Goal: Information Seeking & Learning: Learn about a topic

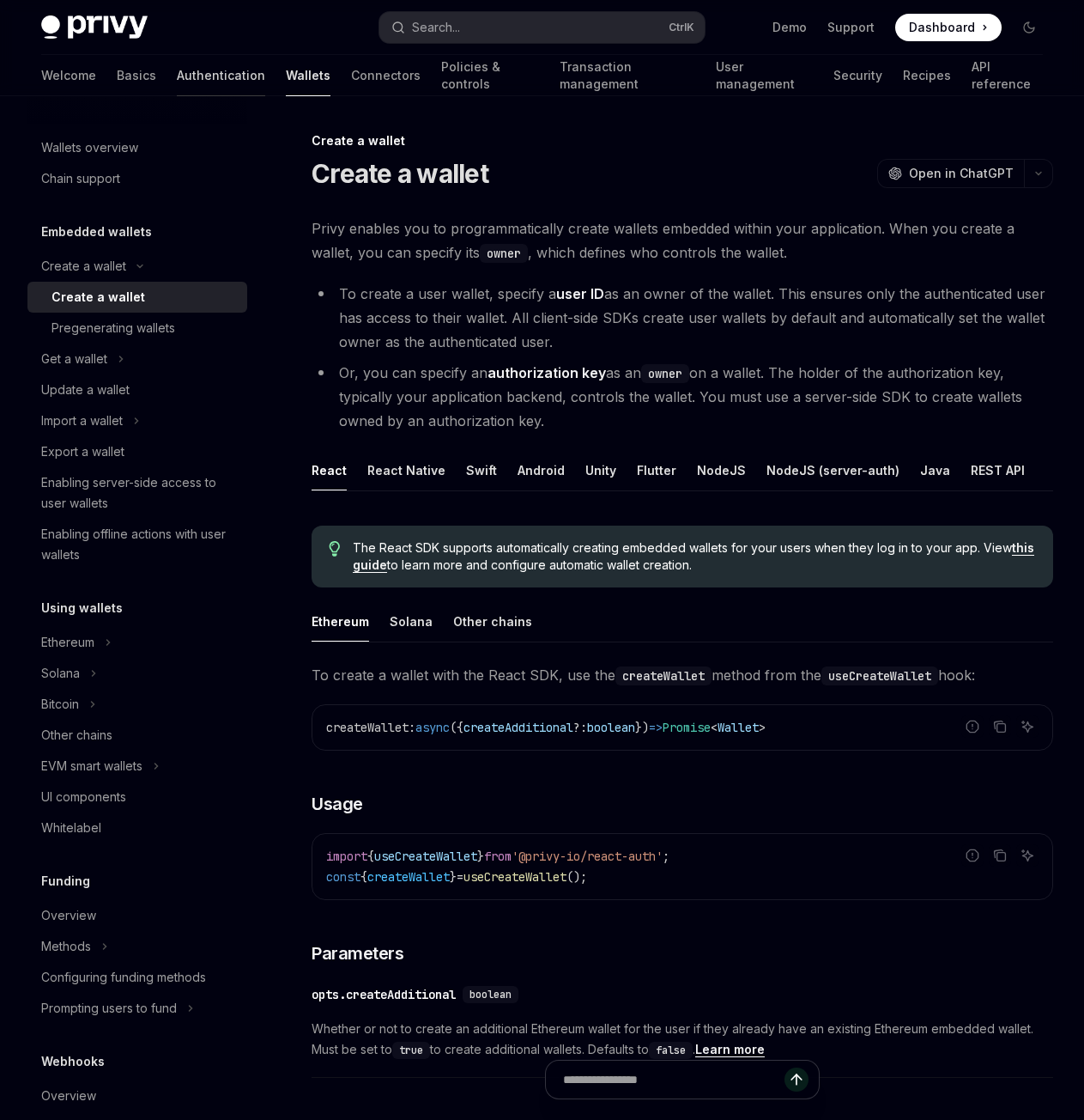
click at [176, 72] on link "Authentication" at bounding box center [220, 75] width 89 height 41
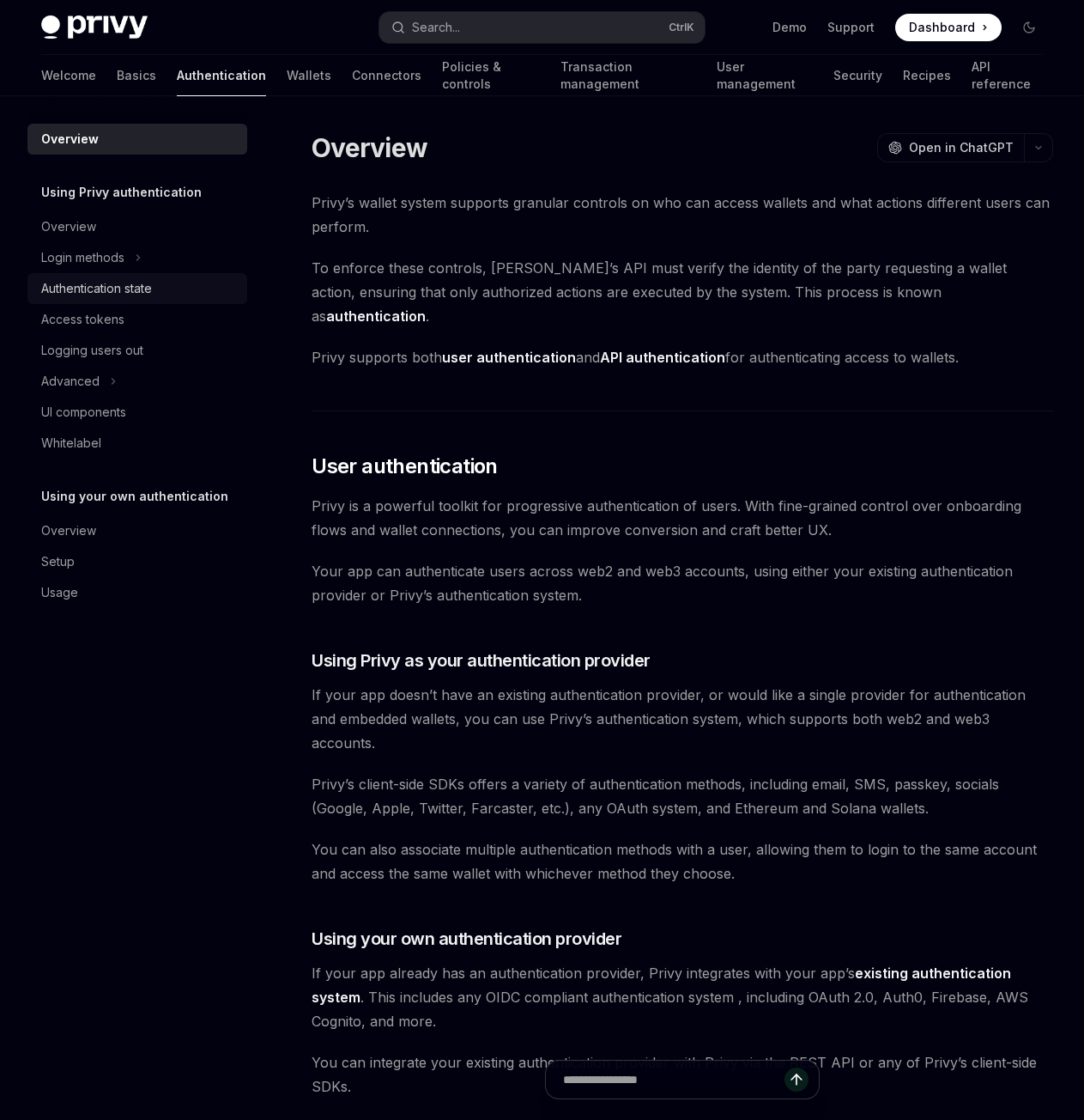
click at [126, 297] on div "Authentication state" at bounding box center [97, 288] width 111 height 21
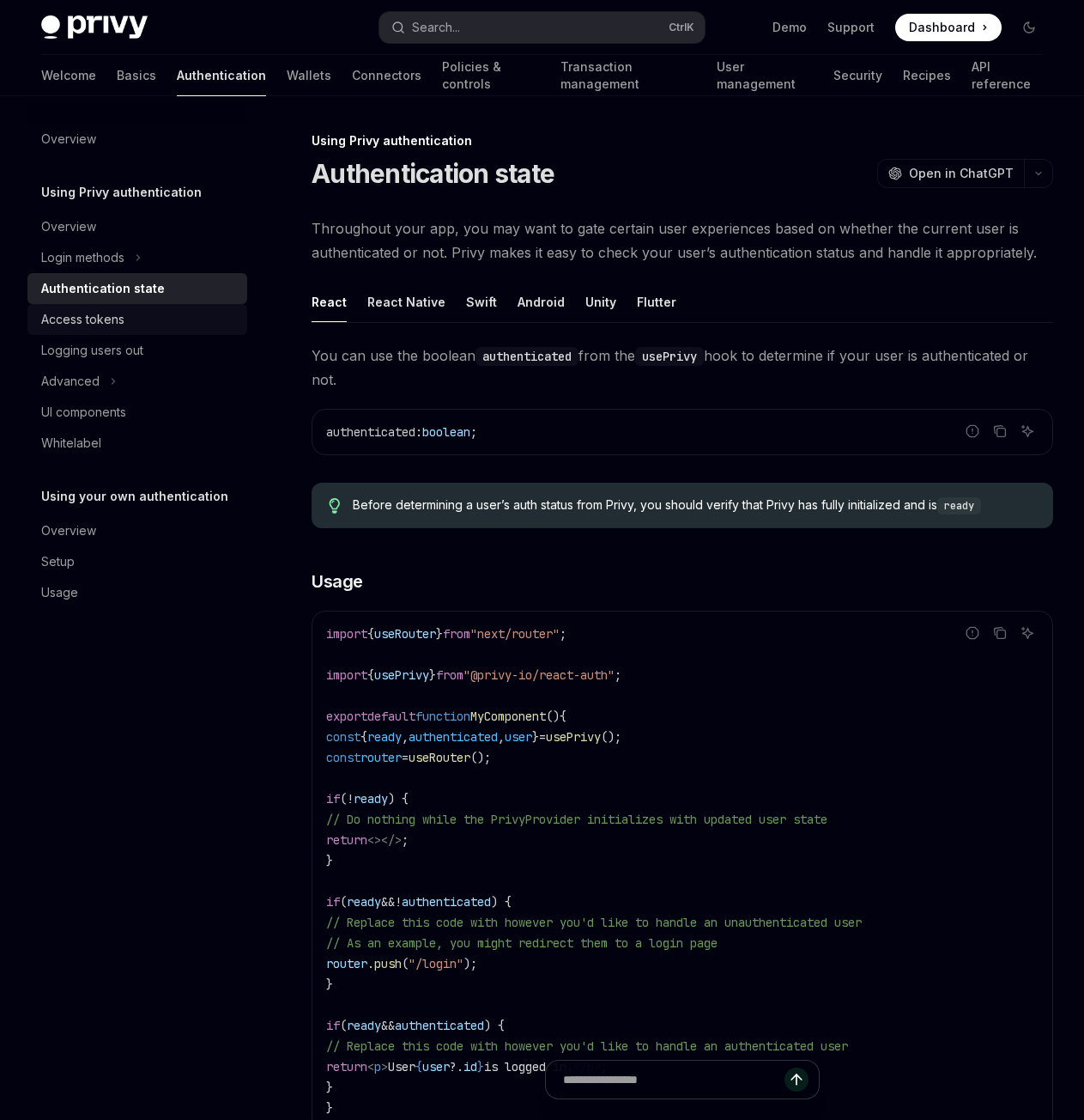
click at [115, 323] on div "Access tokens" at bounding box center [82, 319] width 83 height 21
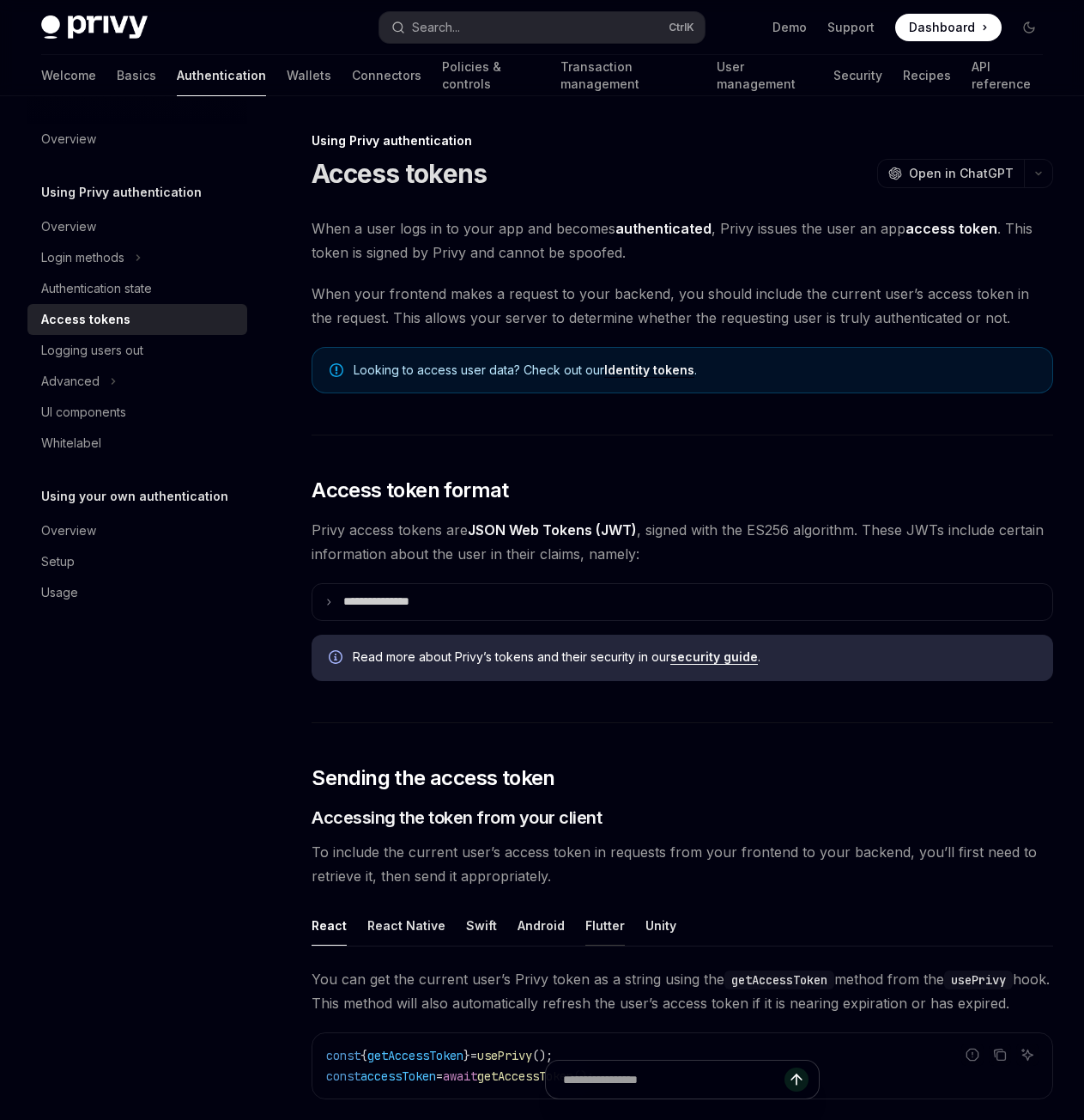
click at [601, 928] on button "Flutter" at bounding box center [606, 925] width 39 height 40
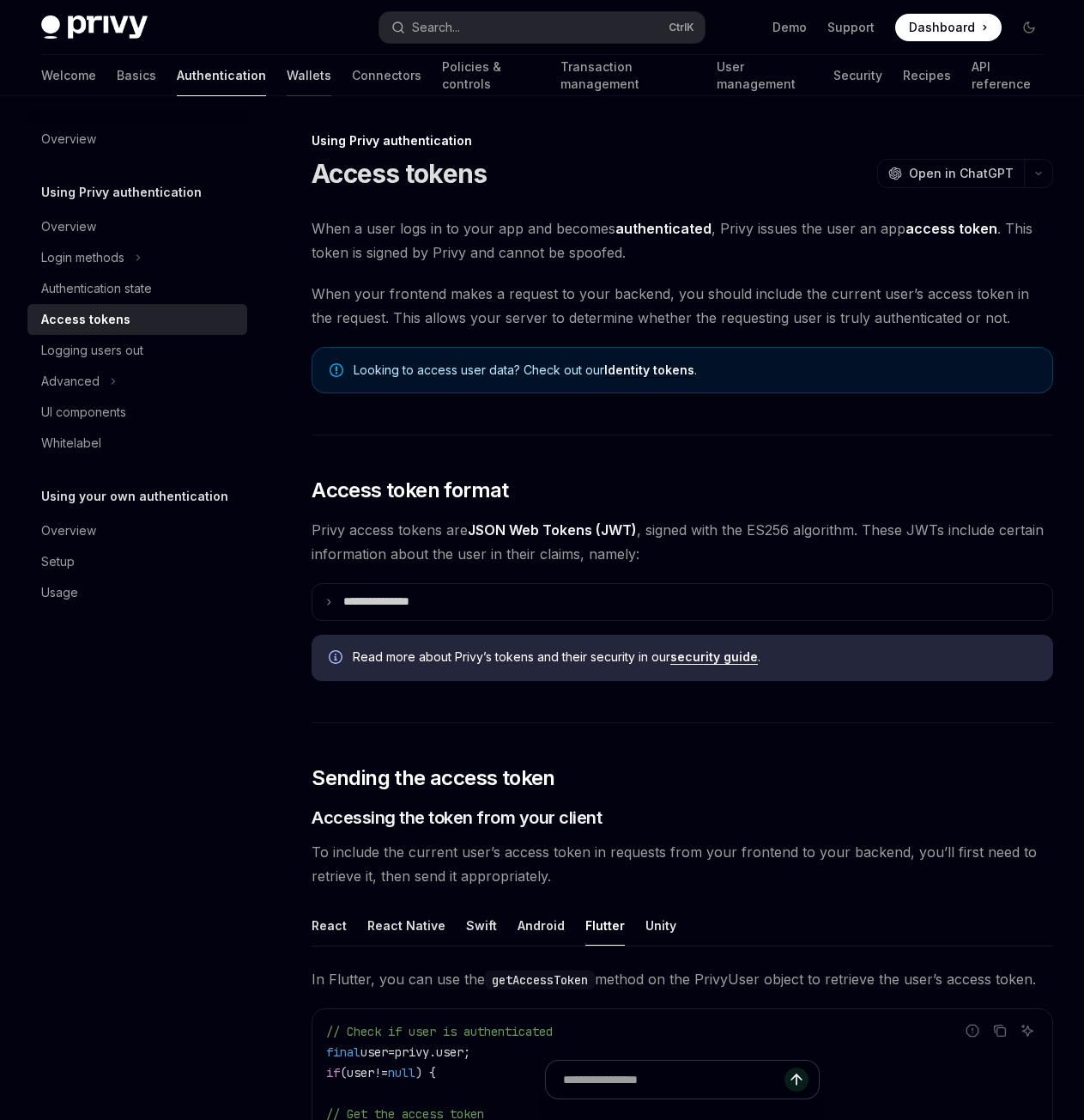
click at [287, 88] on link "Wallets" at bounding box center [309, 75] width 45 height 41
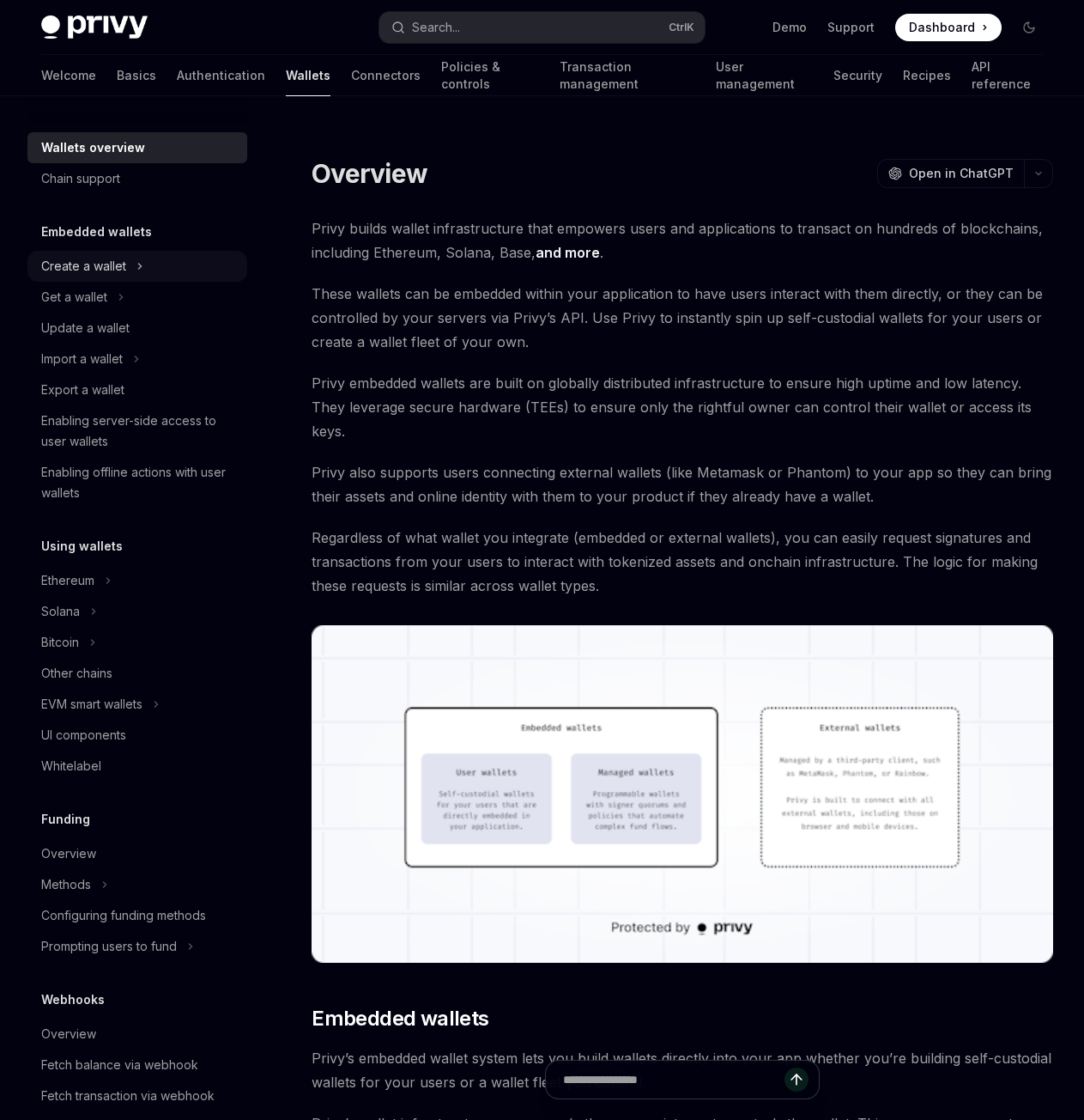
click at [130, 277] on button "Create a wallet" at bounding box center [137, 266] width 219 height 30
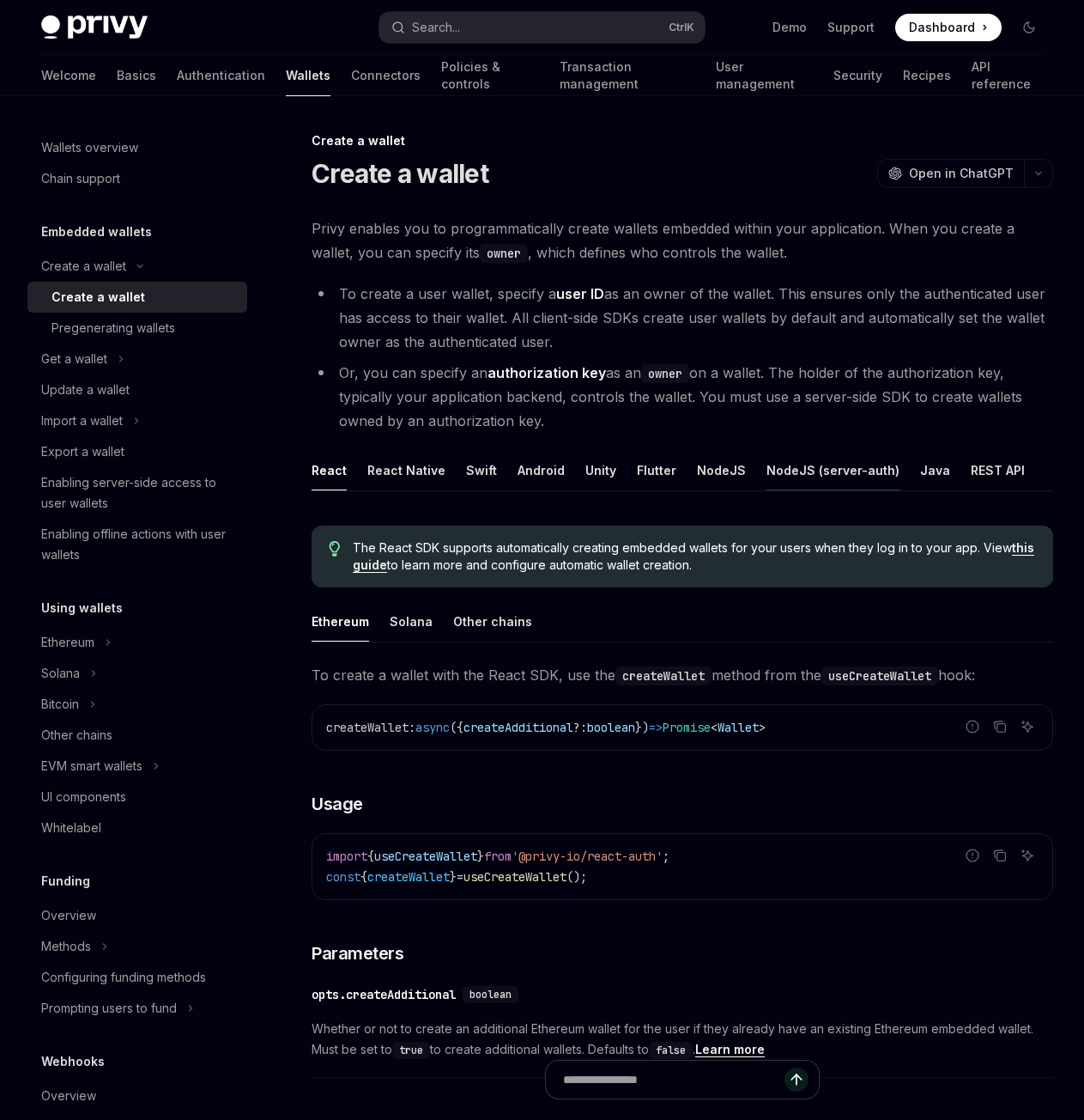
click at [786, 479] on button "NodeJS (server-auth)" at bounding box center [833, 470] width 133 height 40
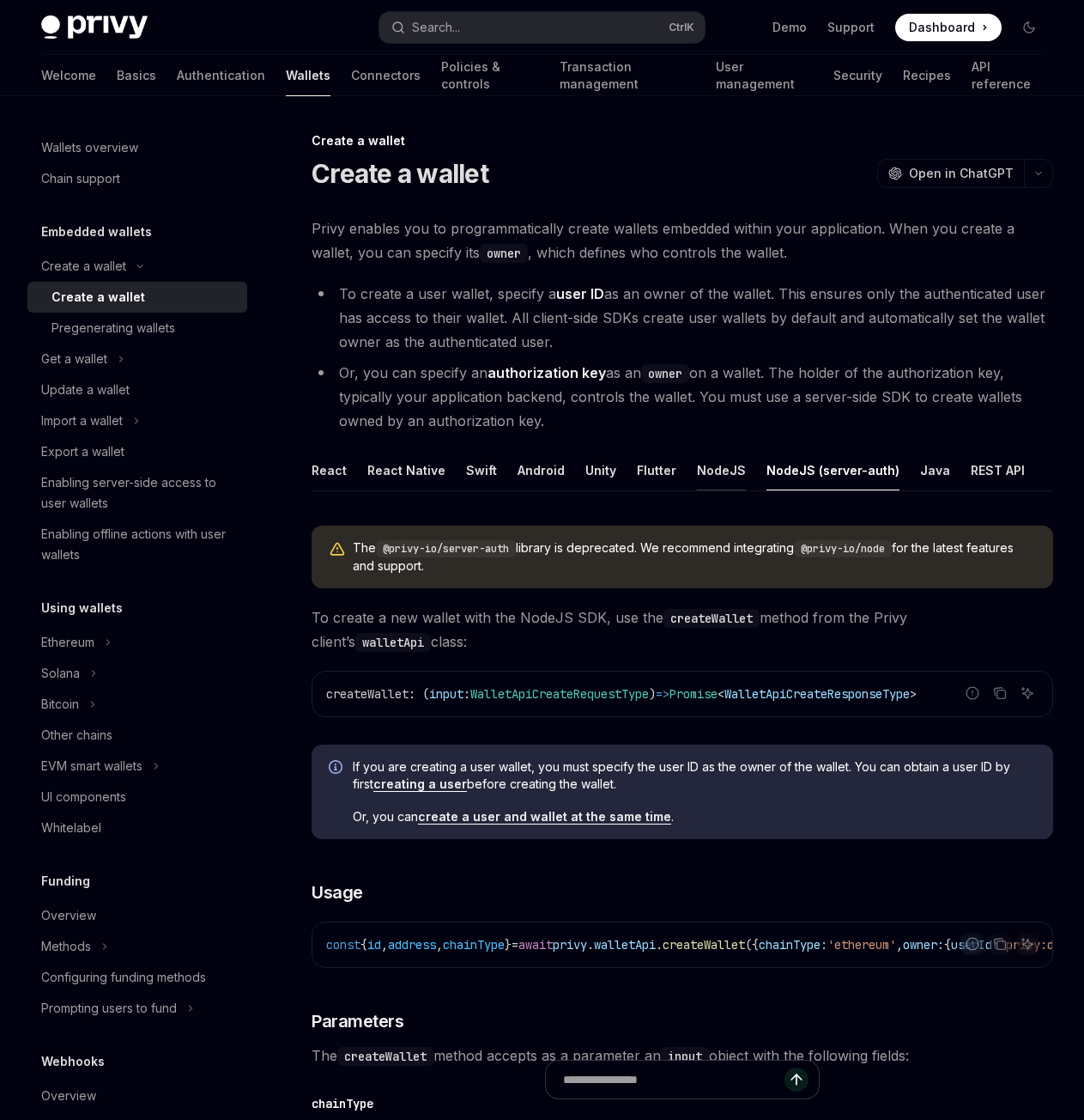
click at [718, 468] on button "NodeJS" at bounding box center [721, 470] width 49 height 40
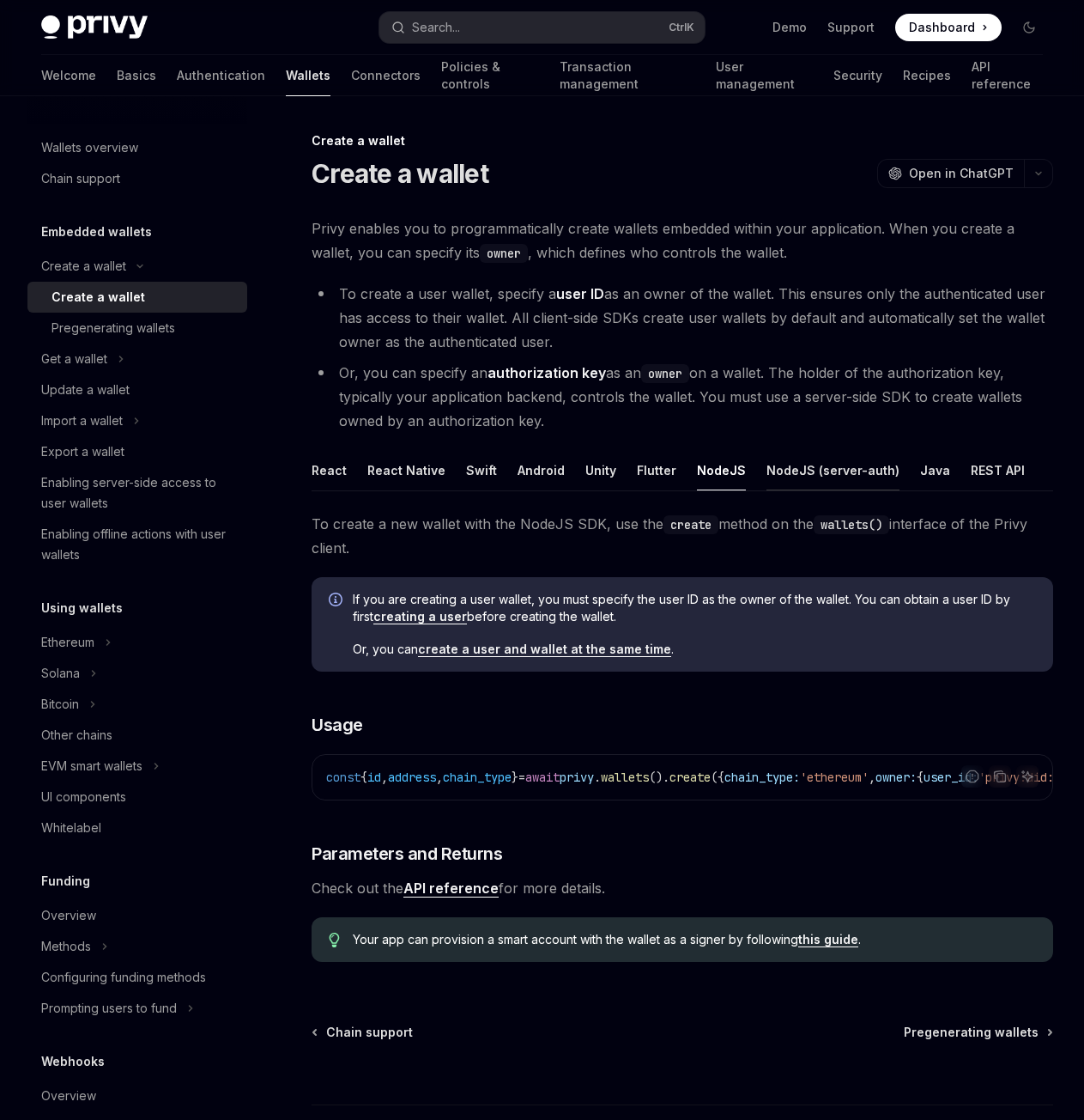
click at [791, 468] on button "NodeJS (server-auth)" at bounding box center [833, 470] width 133 height 40
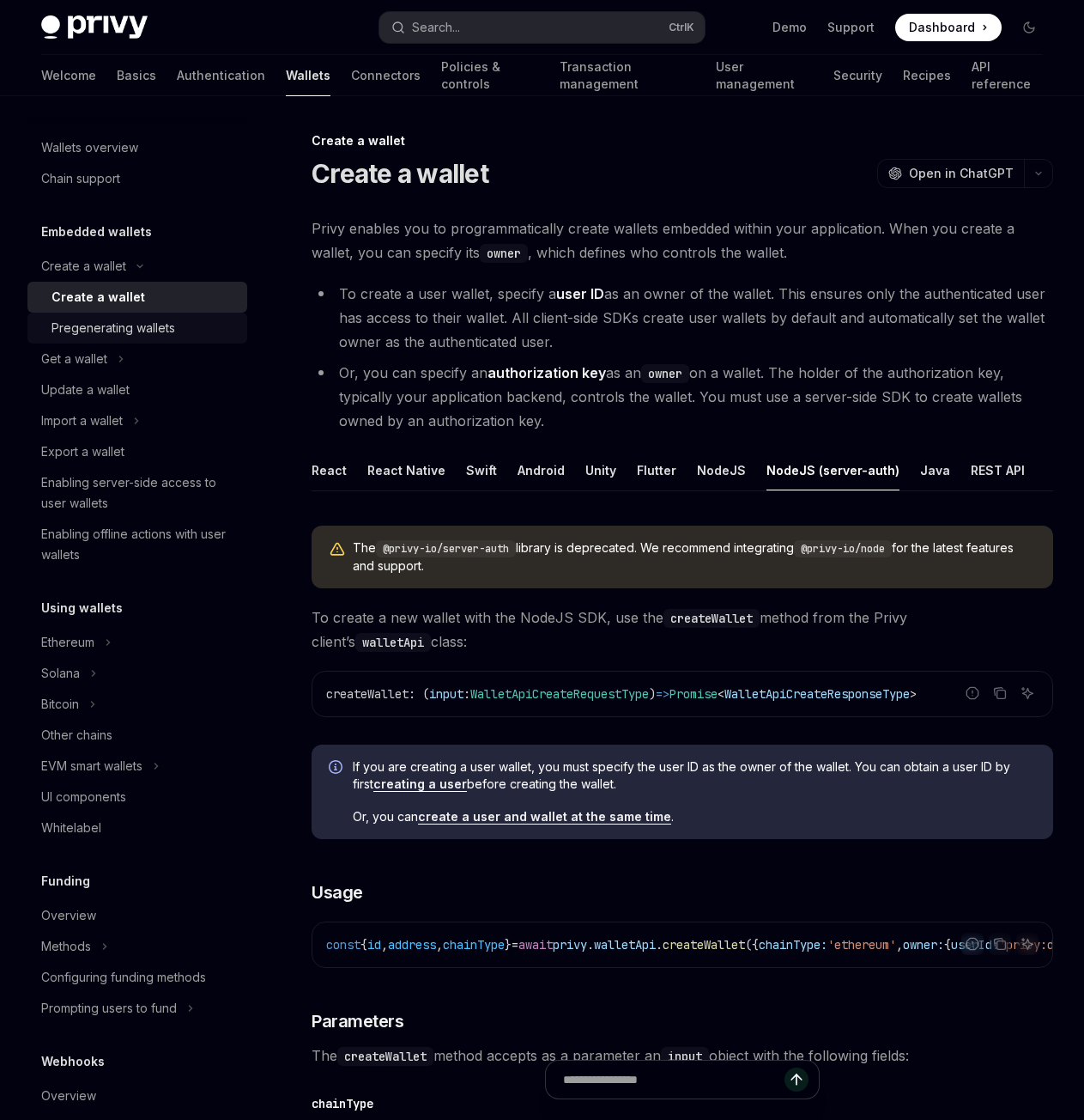
click at [102, 340] on link "Pregenerating wallets" at bounding box center [137, 328] width 219 height 30
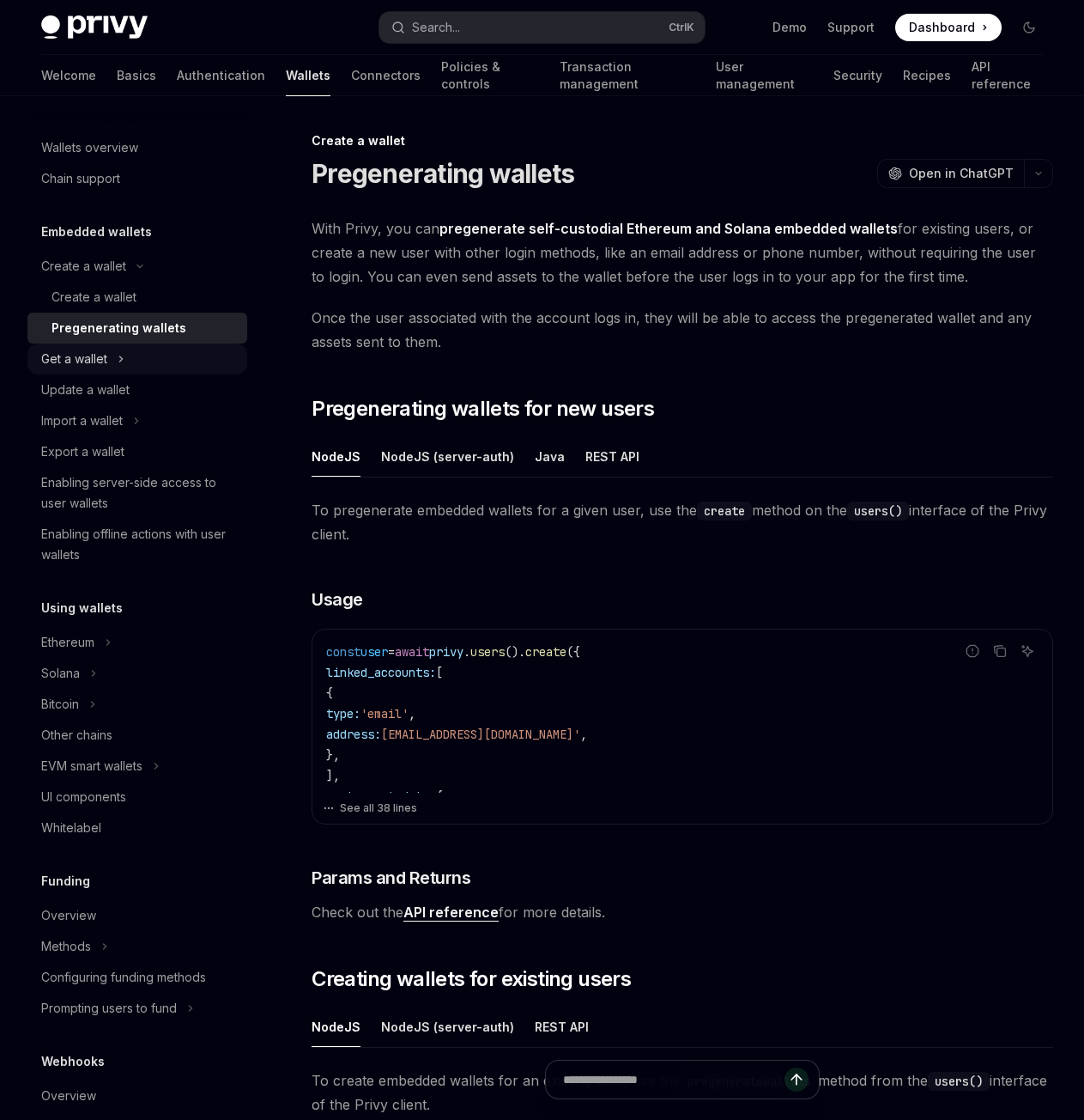
click at [101, 360] on div "Get a wallet" at bounding box center [74, 358] width 66 height 21
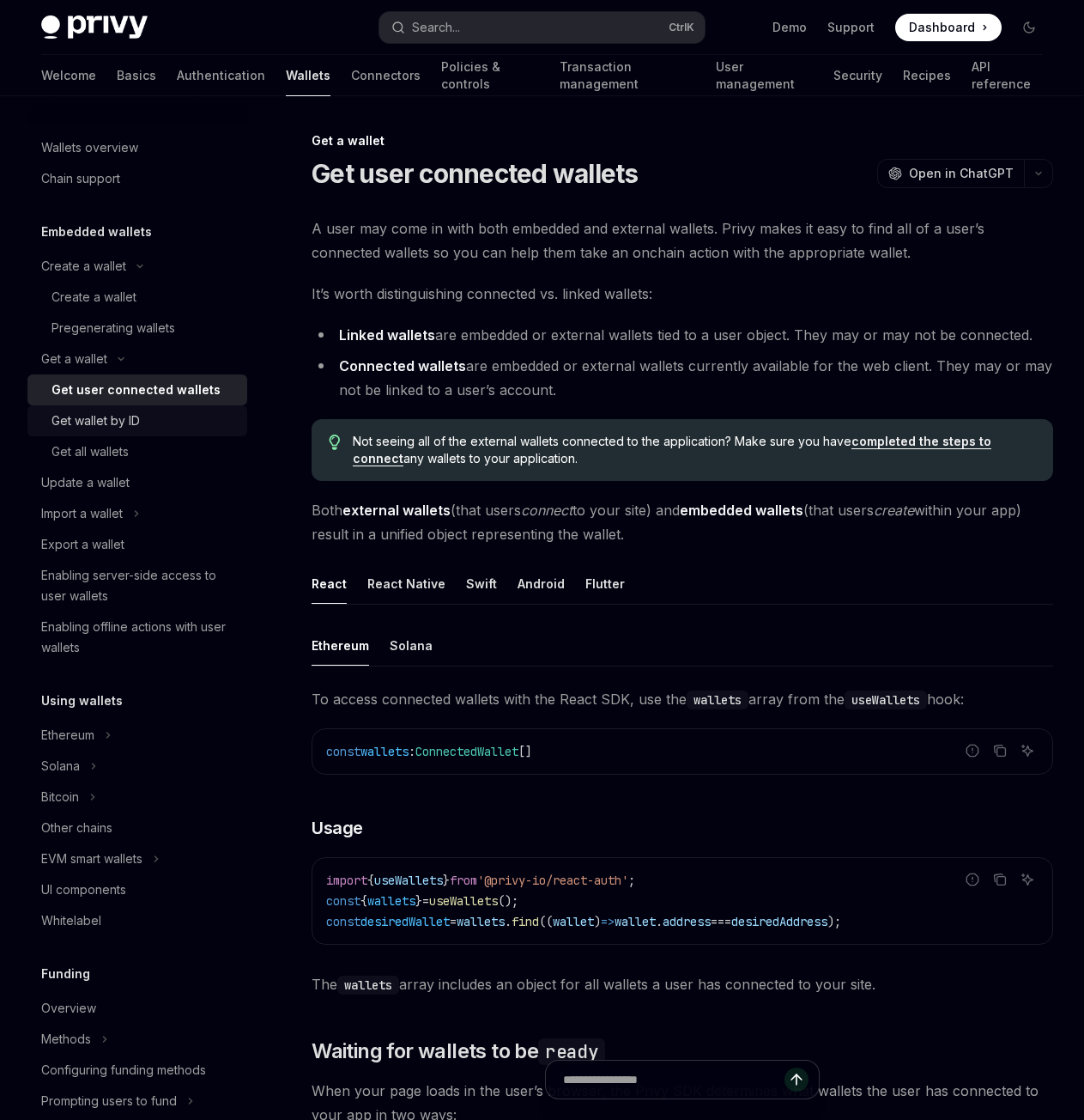
click at [94, 425] on div "Get wallet by ID" at bounding box center [95, 420] width 89 height 21
type textarea "*"
